Goal: Task Accomplishment & Management: Use online tool/utility

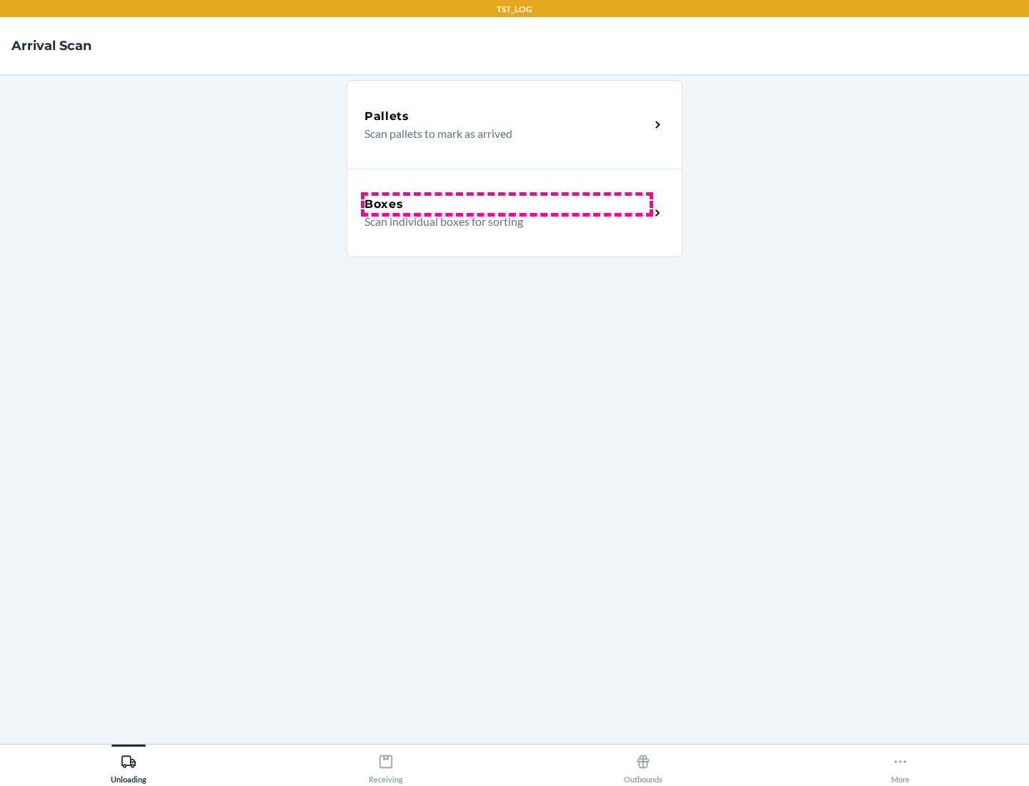
click at [506, 204] on div "Boxes" at bounding box center [506, 204] width 285 height 17
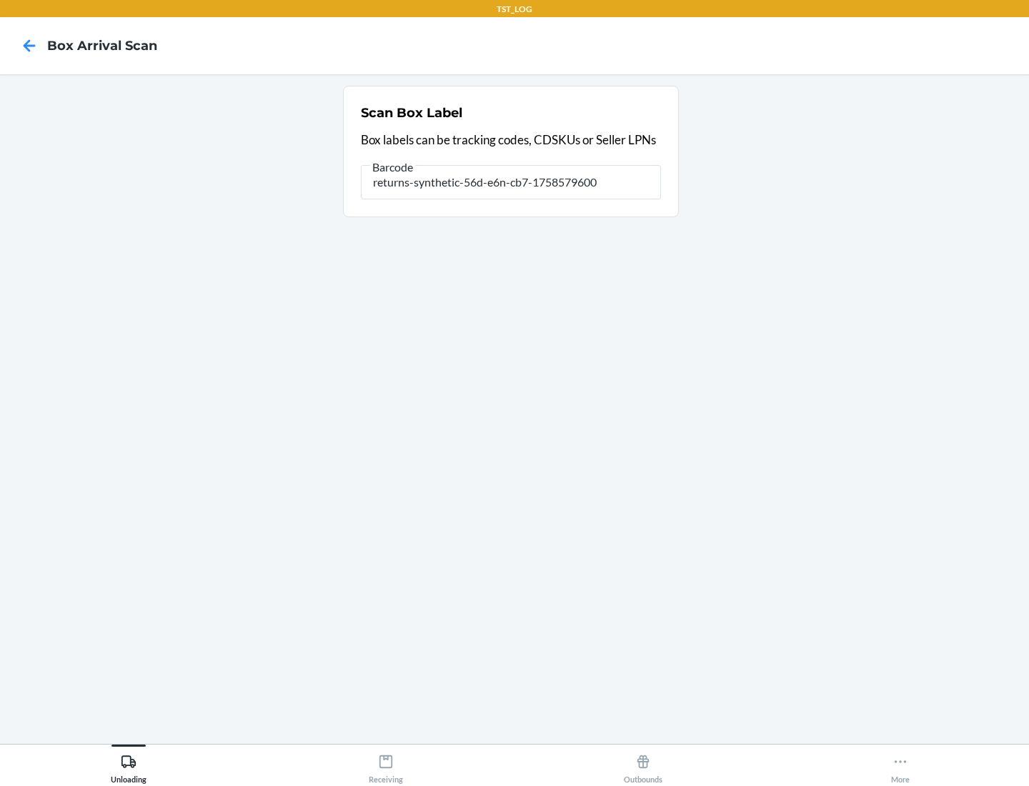
type input "returns-synthetic-56d-e6n-cb7-1758579600"
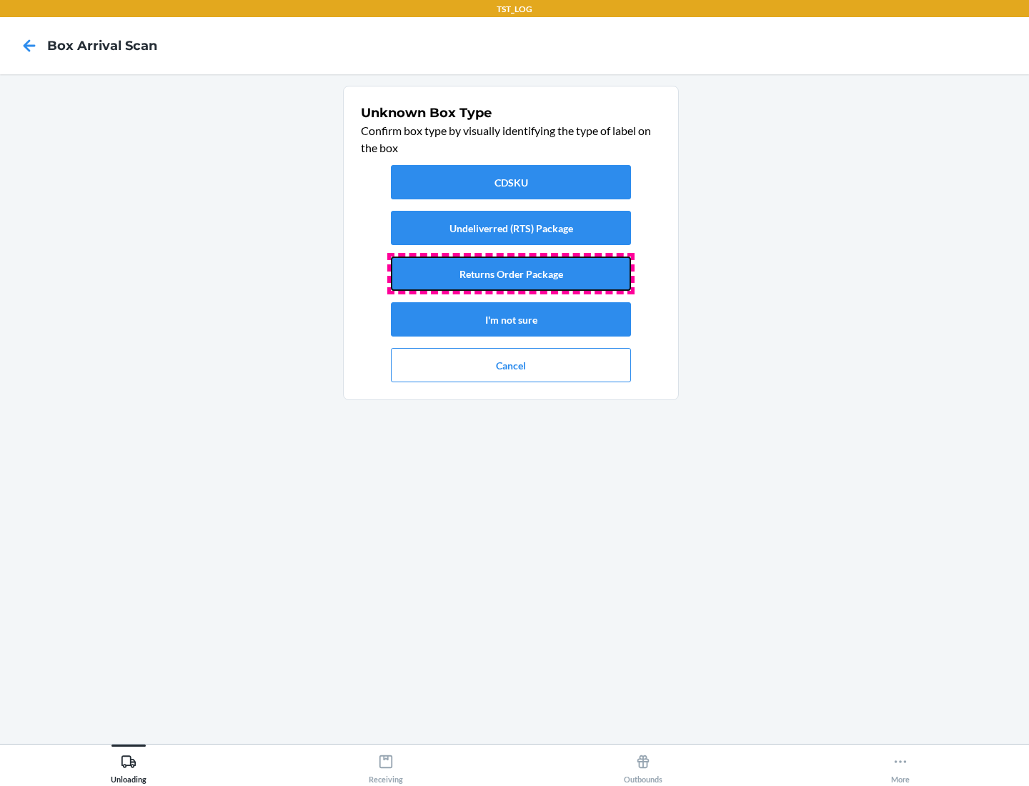
click at [511, 274] on button "Returns Order Package" at bounding box center [511, 273] width 240 height 34
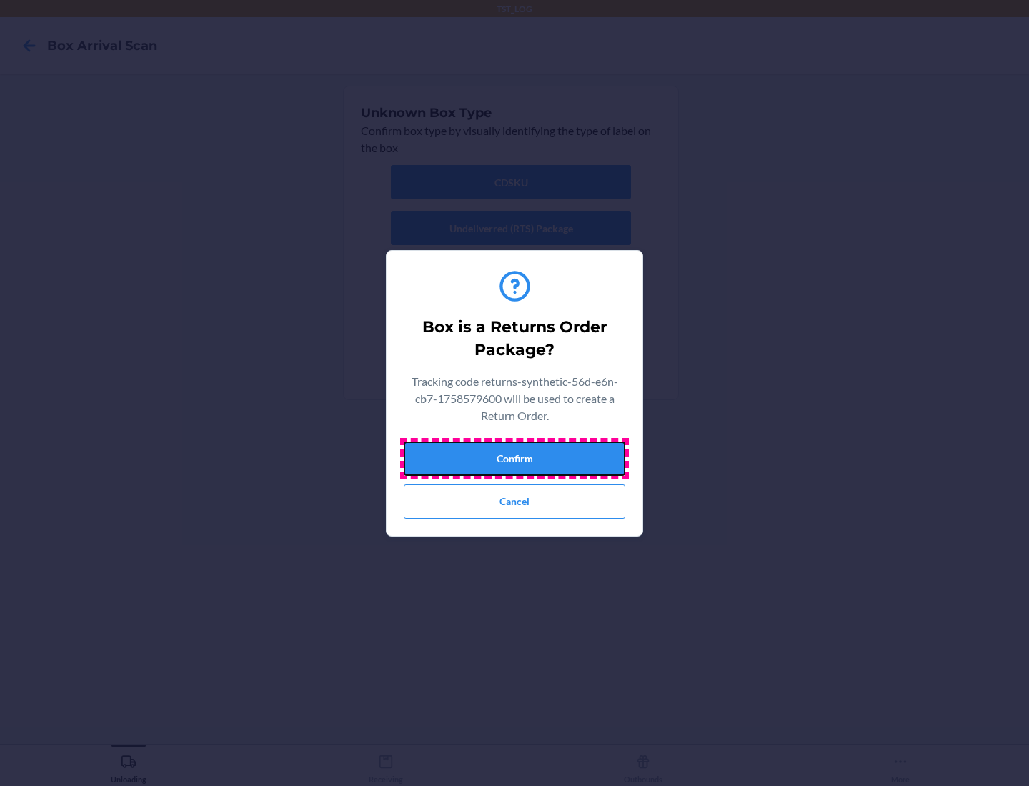
click at [514, 458] on button "Confirm" at bounding box center [514, 458] width 221 height 34
